Goal: Entertainment & Leisure: Consume media (video, audio)

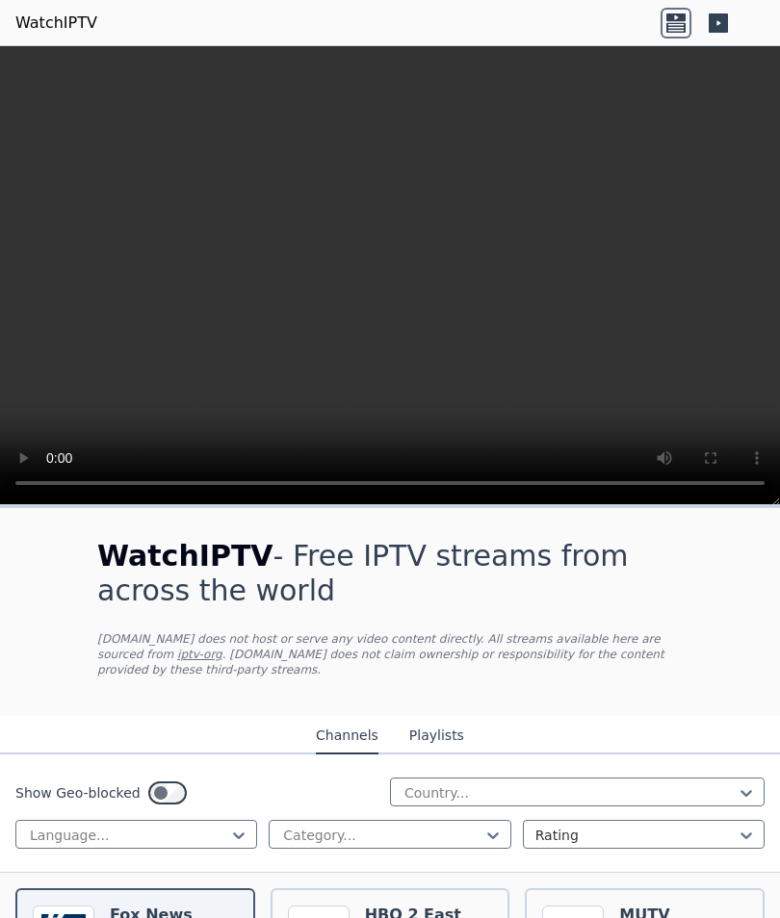
click at [399, 302] on video at bounding box center [390, 275] width 780 height 459
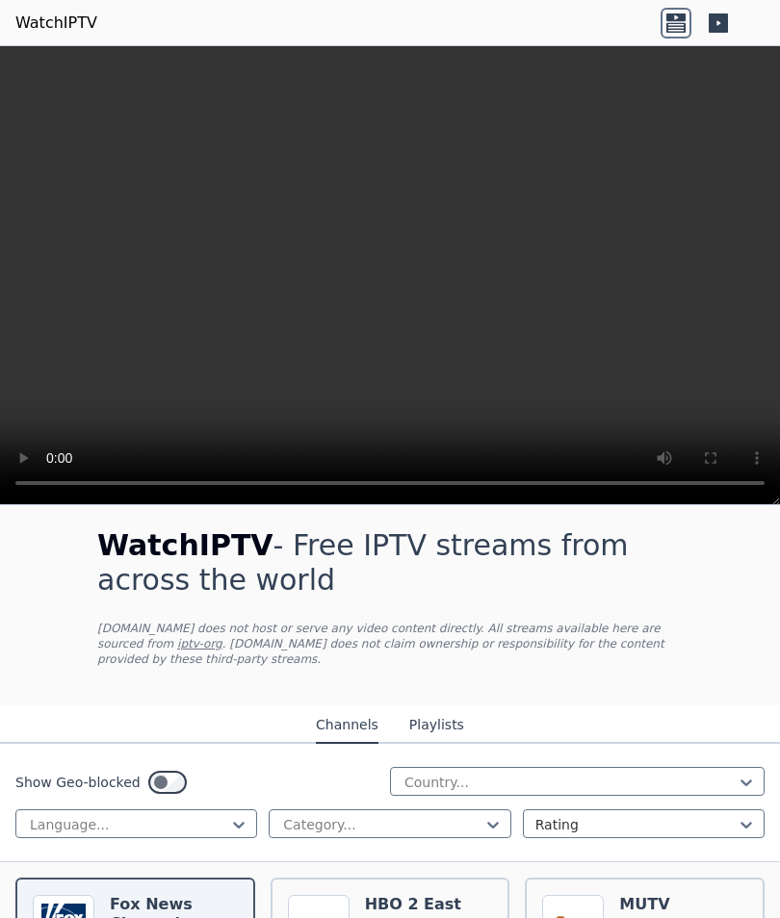
scroll to position [15, 0]
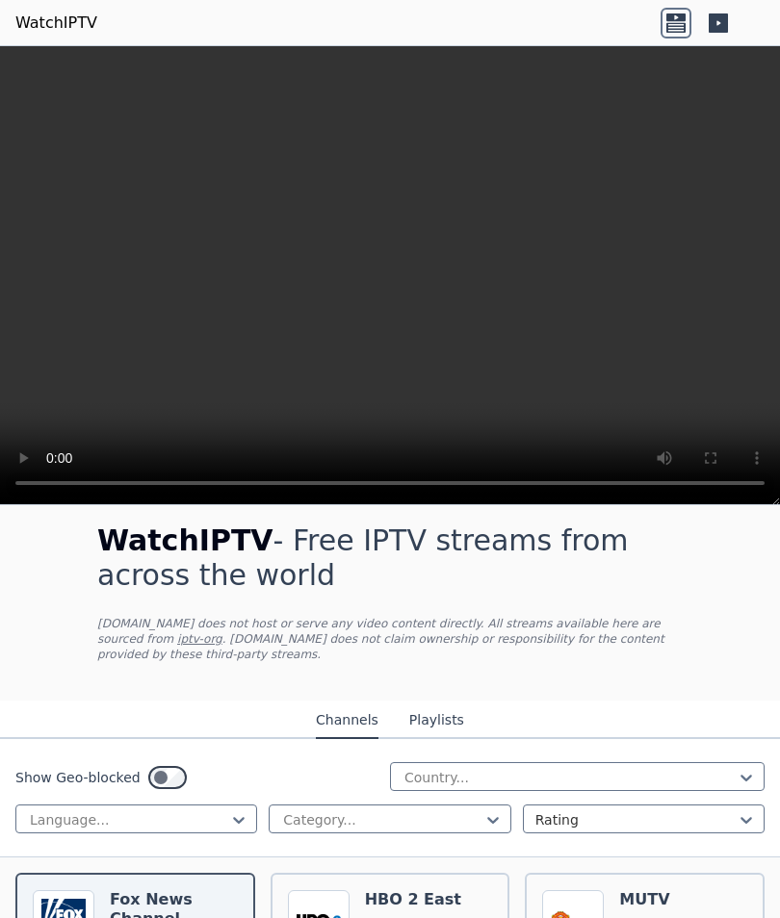
click at [450, 721] on button "Playlists" at bounding box center [436, 721] width 55 height 37
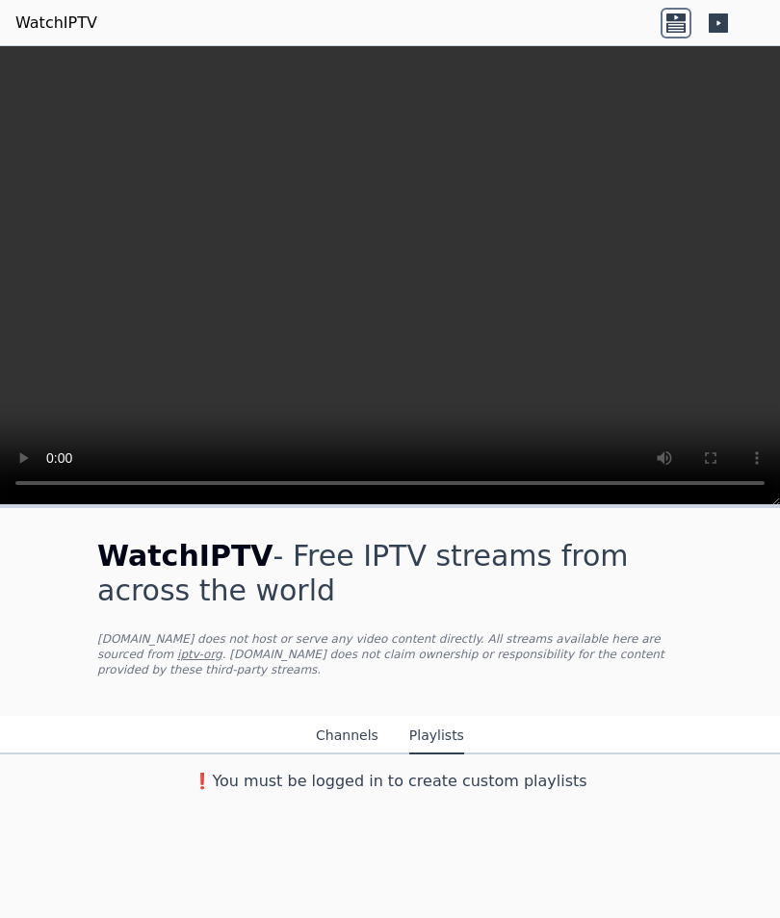
scroll to position [0, 0]
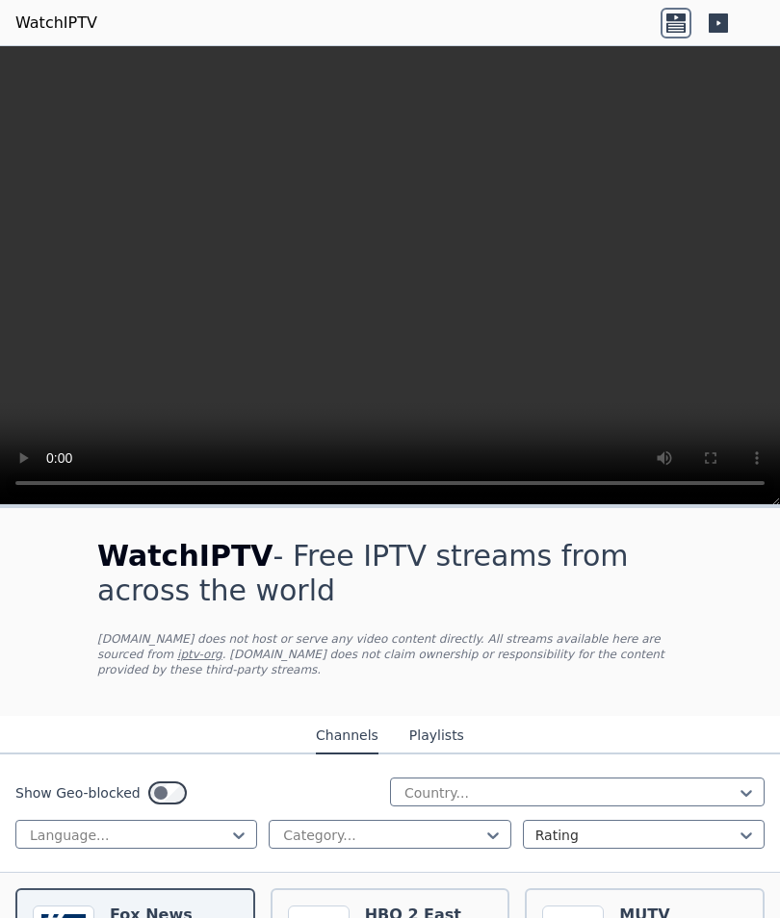
click at [355, 731] on button "Channels" at bounding box center [347, 736] width 63 height 37
click at [439, 738] on button "Playlists" at bounding box center [436, 736] width 55 height 37
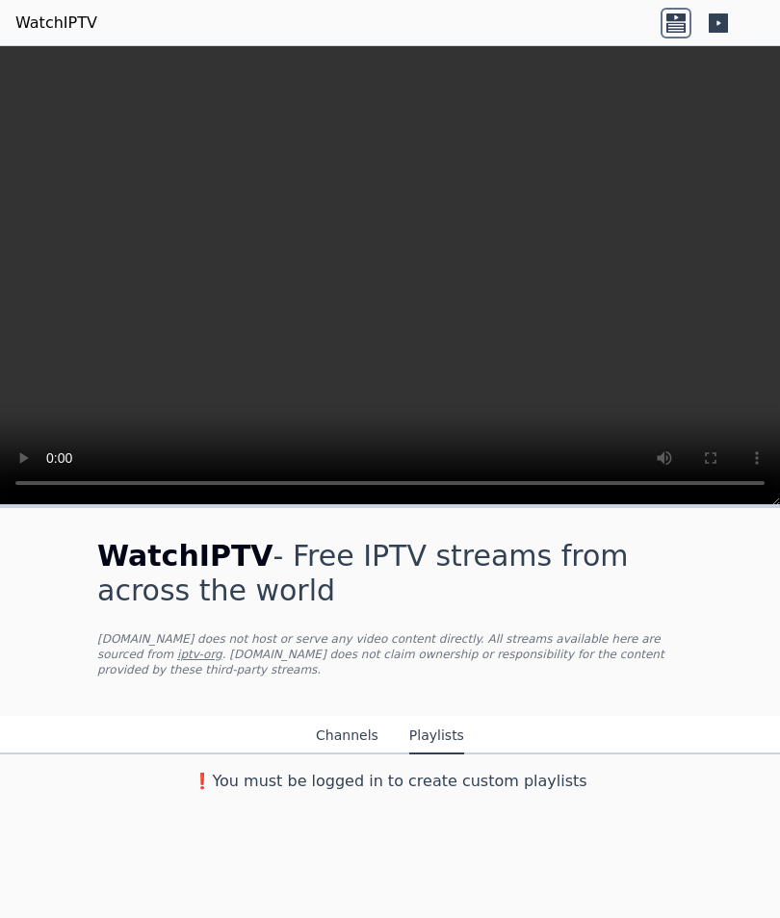
click at [672, 16] on icon at bounding box center [675, 17] width 19 height 8
click at [726, 13] on icon at bounding box center [718, 22] width 19 height 19
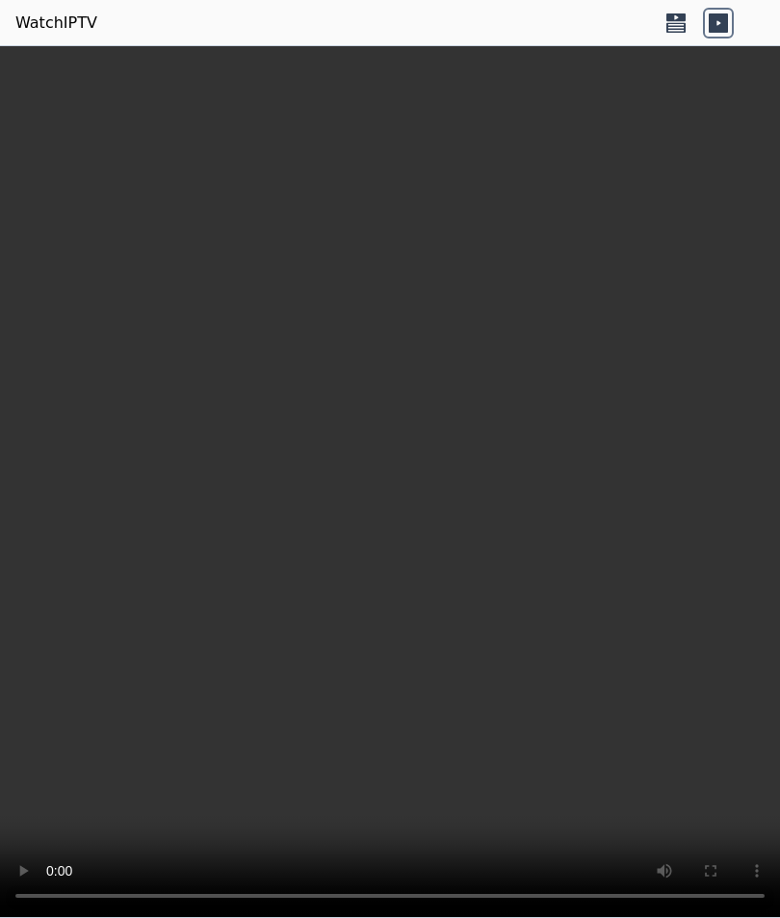
click at [395, 469] on video at bounding box center [390, 482] width 780 height 872
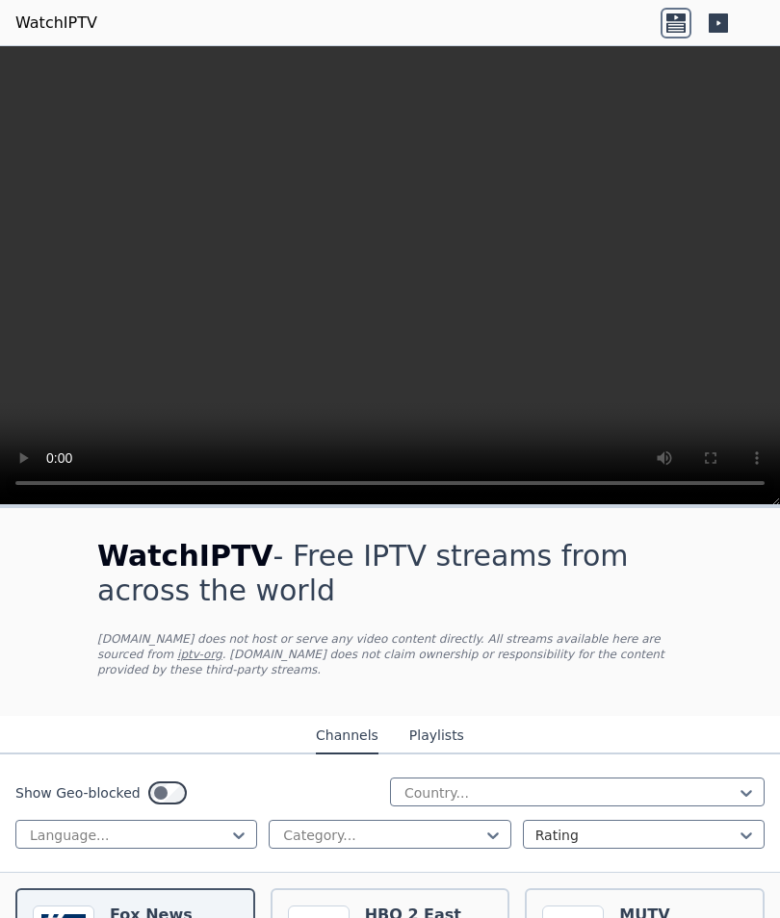
click at [726, 19] on icon at bounding box center [718, 22] width 19 height 19
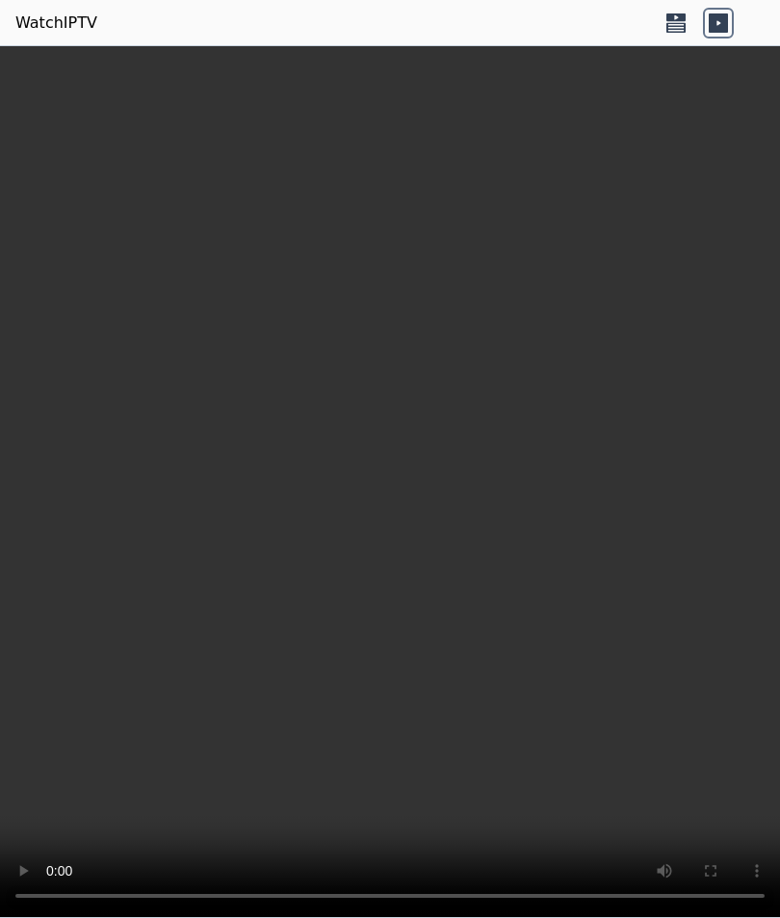
click at [676, 25] on icon at bounding box center [675, 23] width 31 height 31
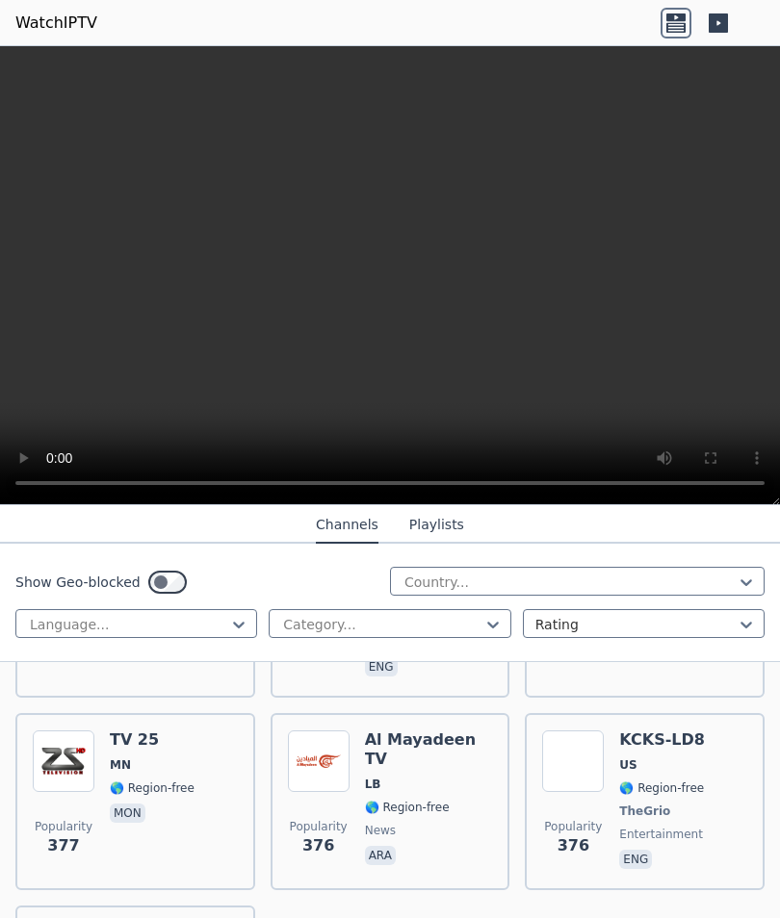
scroll to position [16366, 0]
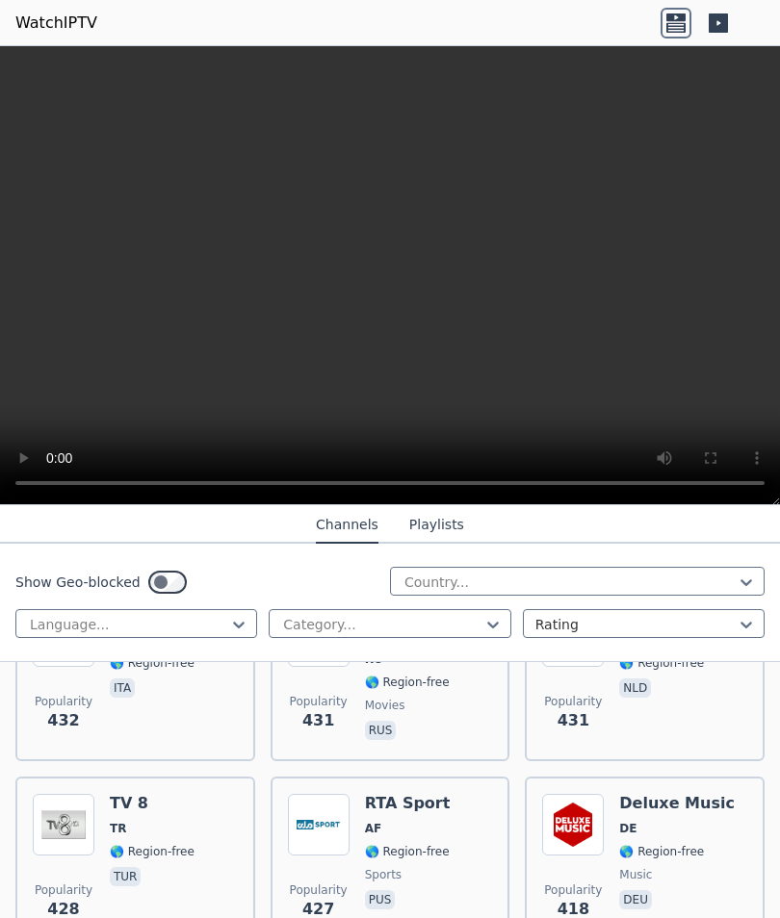
click at [772, 481] on video at bounding box center [390, 275] width 780 height 459
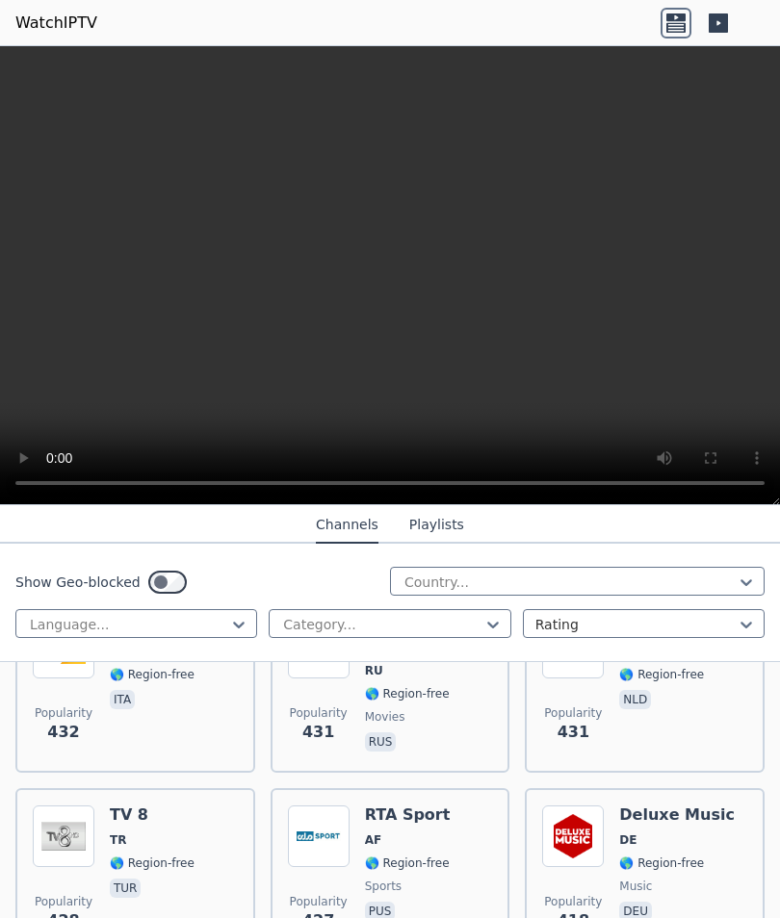
scroll to position [14895, 0]
click at [303, 399] on video at bounding box center [390, 275] width 780 height 459
click at [620, 417] on video at bounding box center [390, 275] width 780 height 459
click at [641, 362] on video at bounding box center [390, 275] width 780 height 459
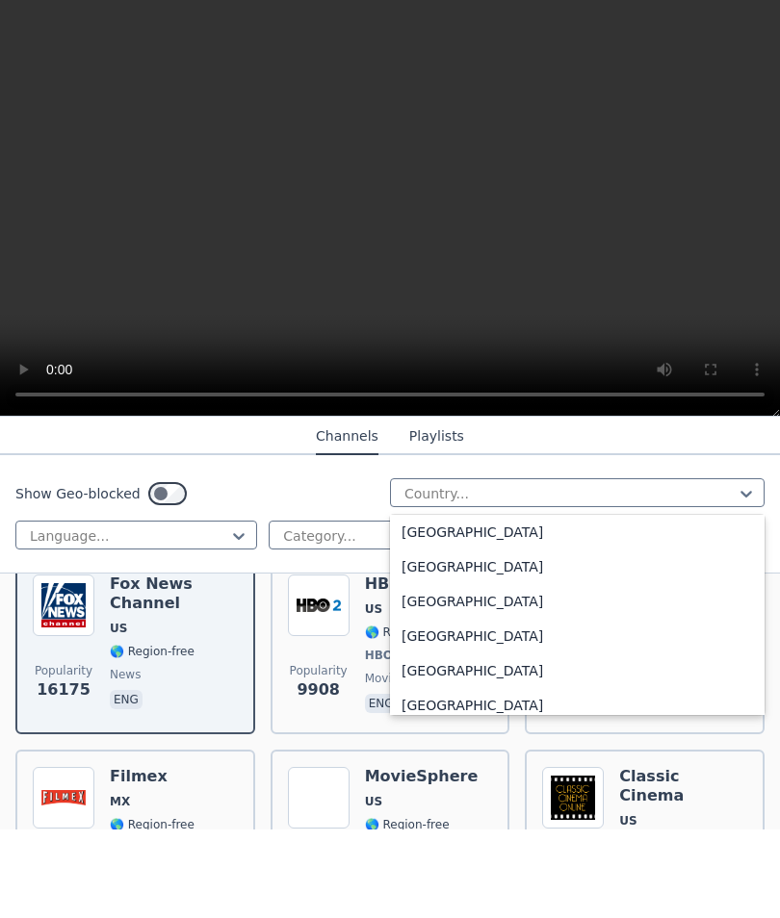
scroll to position [6197, 0]
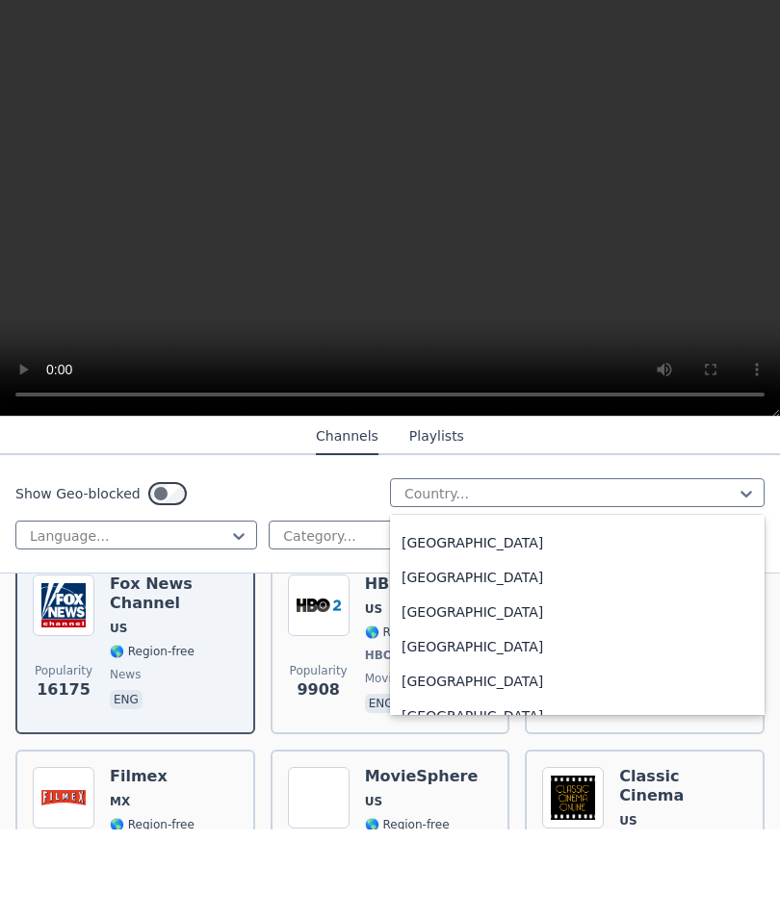
click at [478, 614] on div "Sweden" at bounding box center [577, 631] width 375 height 35
